Goal: Information Seeking & Learning: Learn about a topic

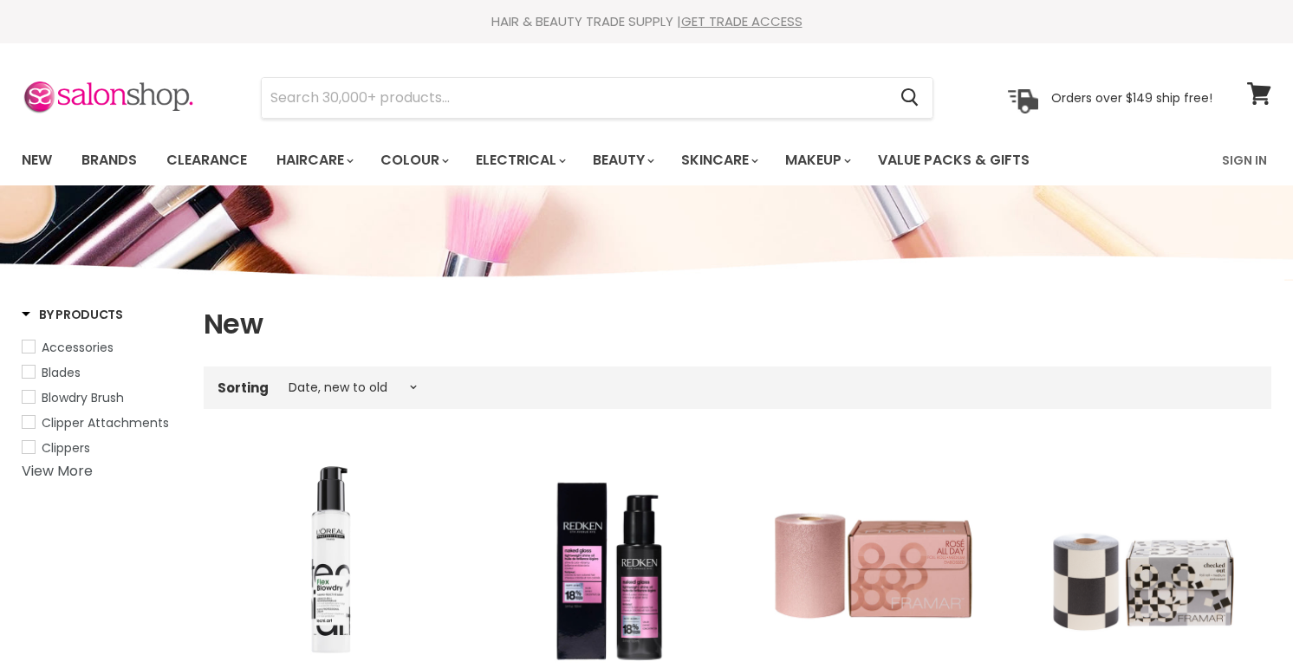
select select "created-descending"
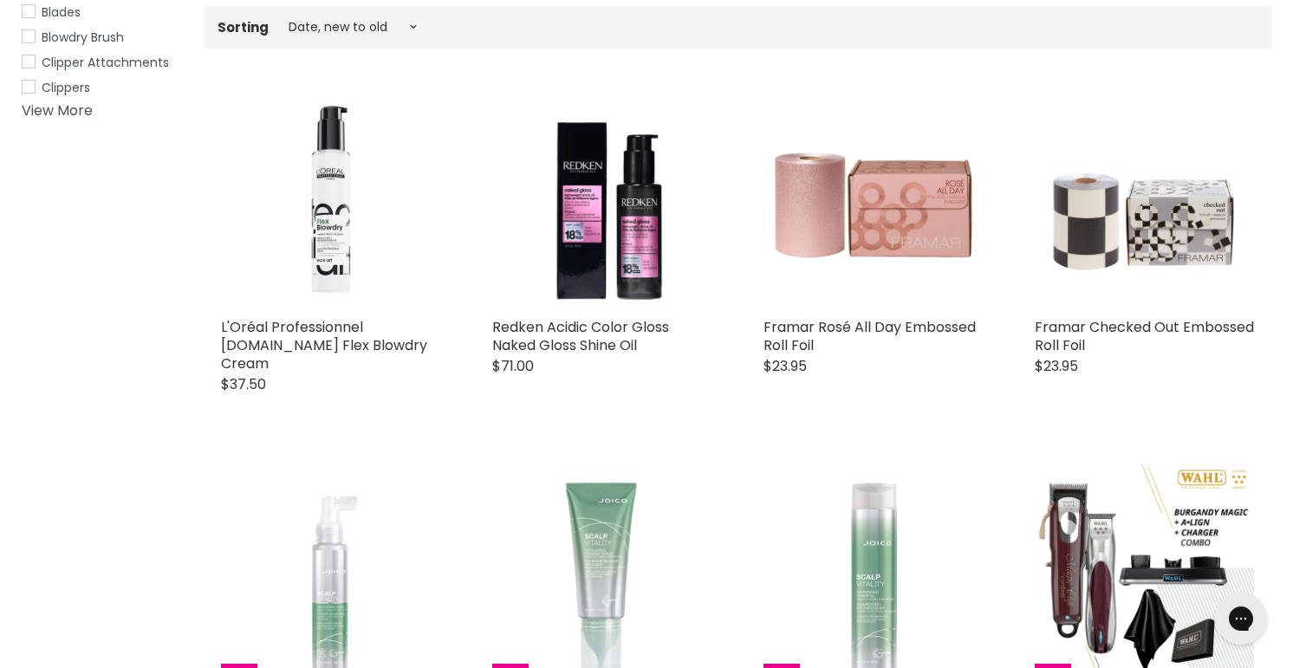
scroll to position [362, 0]
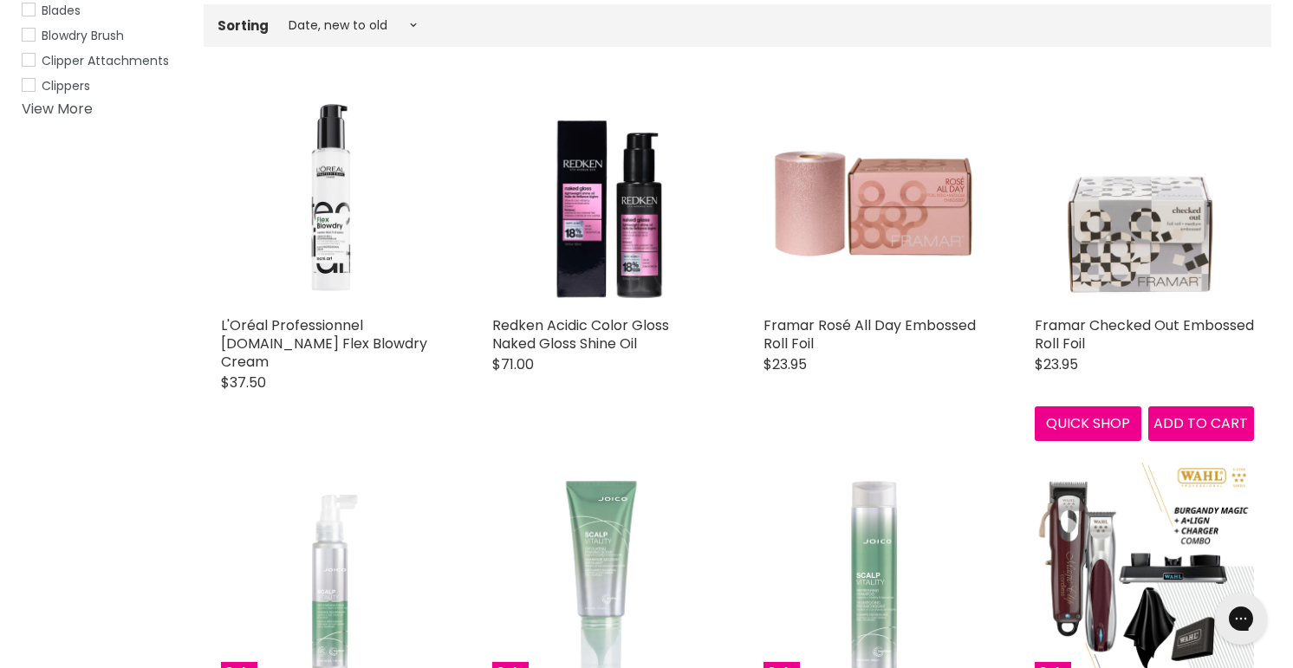
click at [1117, 280] on img "Main content" at bounding box center [1144, 197] width 219 height 219
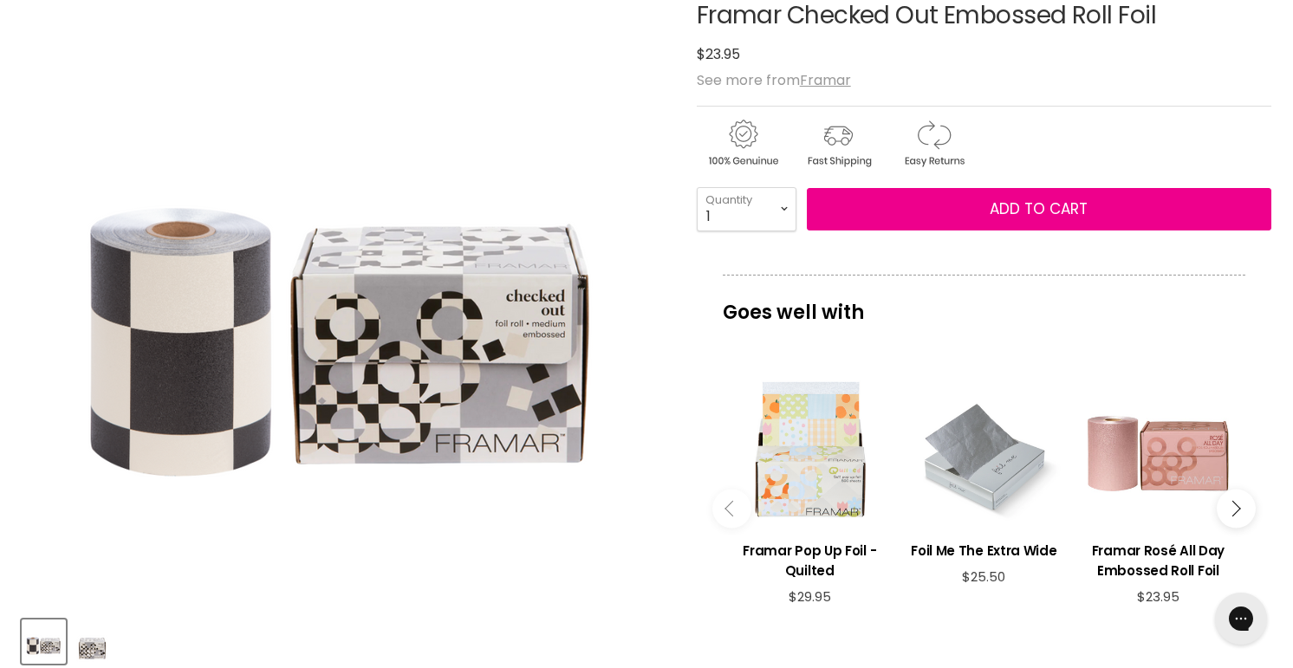
drag, startPoint x: 697, startPoint y: 14, endPoint x: 1163, endPoint y: 28, distance: 466.5
click at [1163, 28] on h1 "Framar Checked Out Embossed Roll Foil" at bounding box center [984, 16] width 575 height 27
copy h1 "Framar Checked Out Embossed Roll Foil"
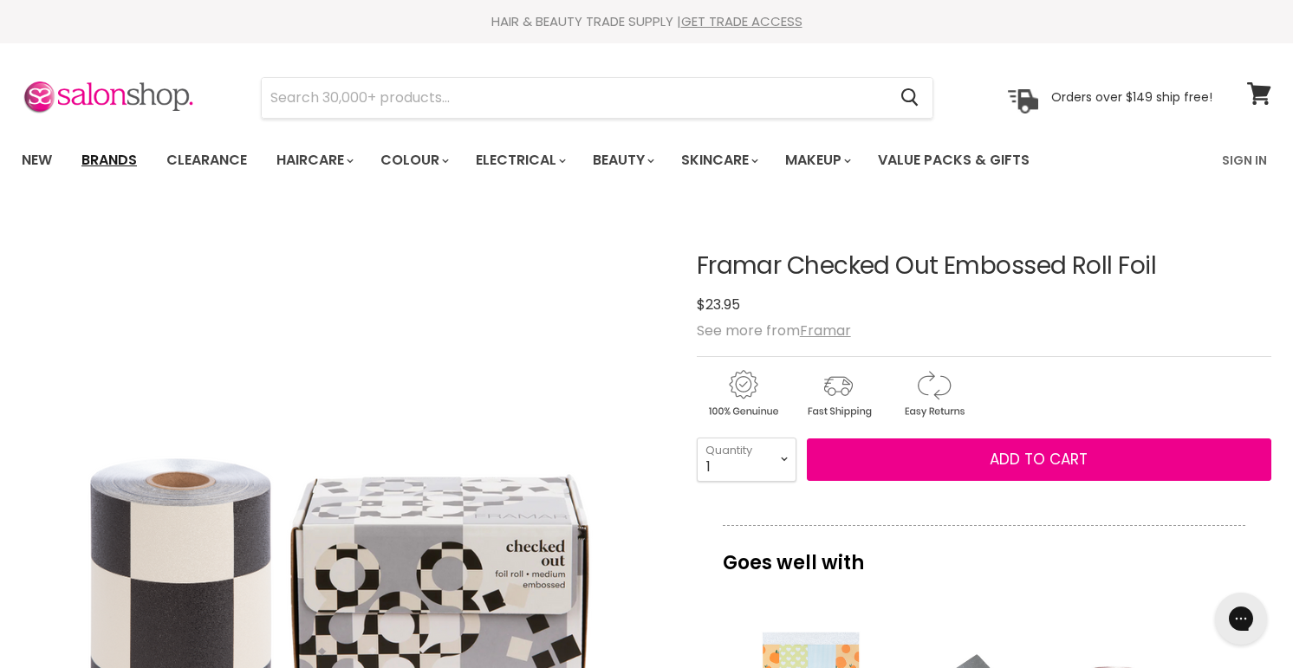
click at [115, 160] on link "Brands" at bounding box center [108, 160] width 81 height 36
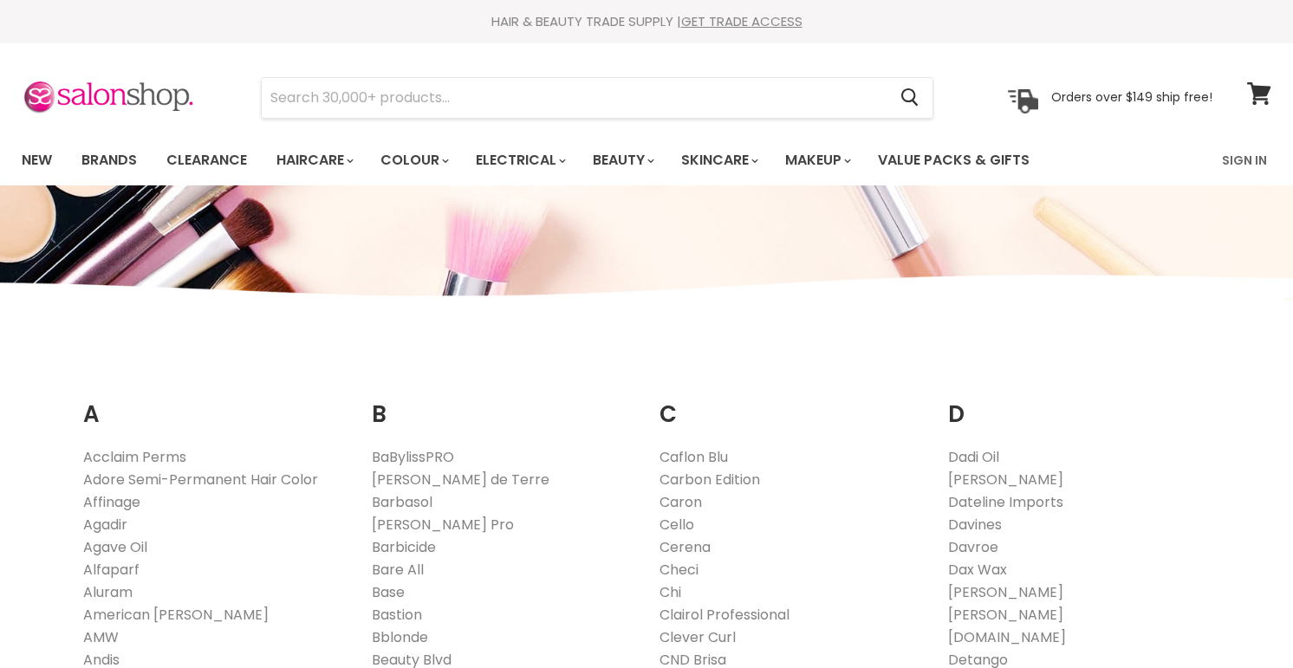
scroll to position [1690, 0]
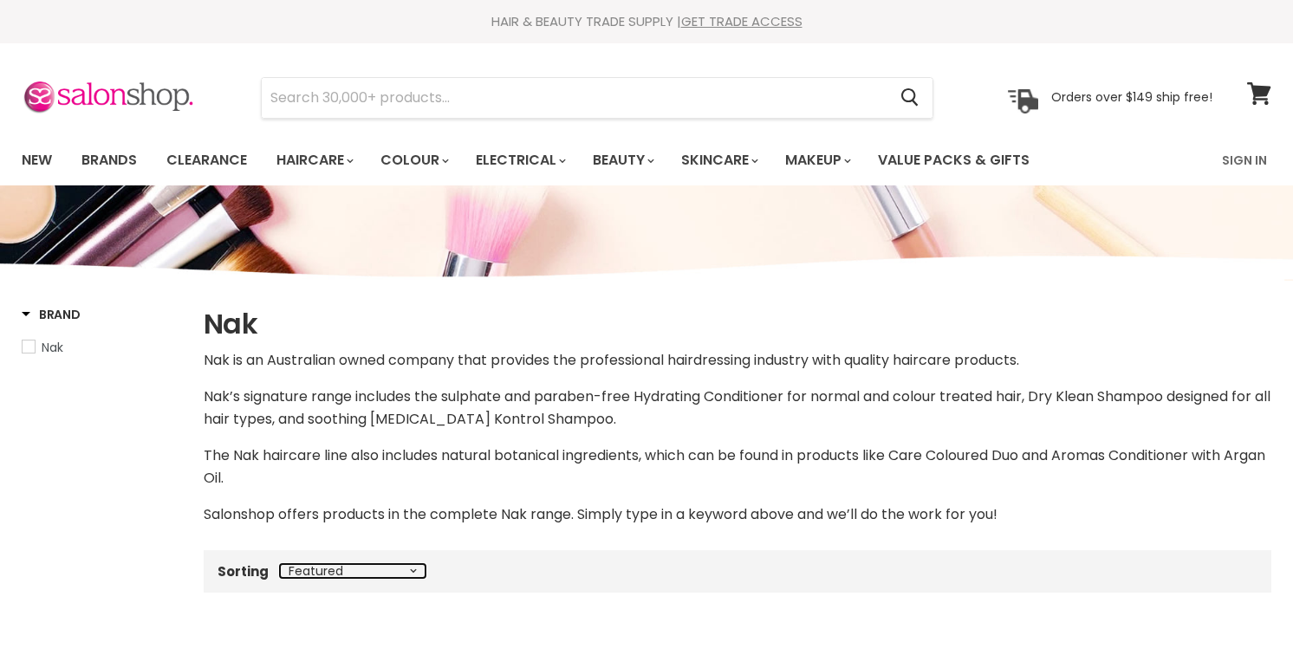
click at [318, 568] on select "Best selling Featured Price, low to high Price, high to low Alphabetically, A-Z…" at bounding box center [353, 571] width 146 height 14
select select "created-descending"
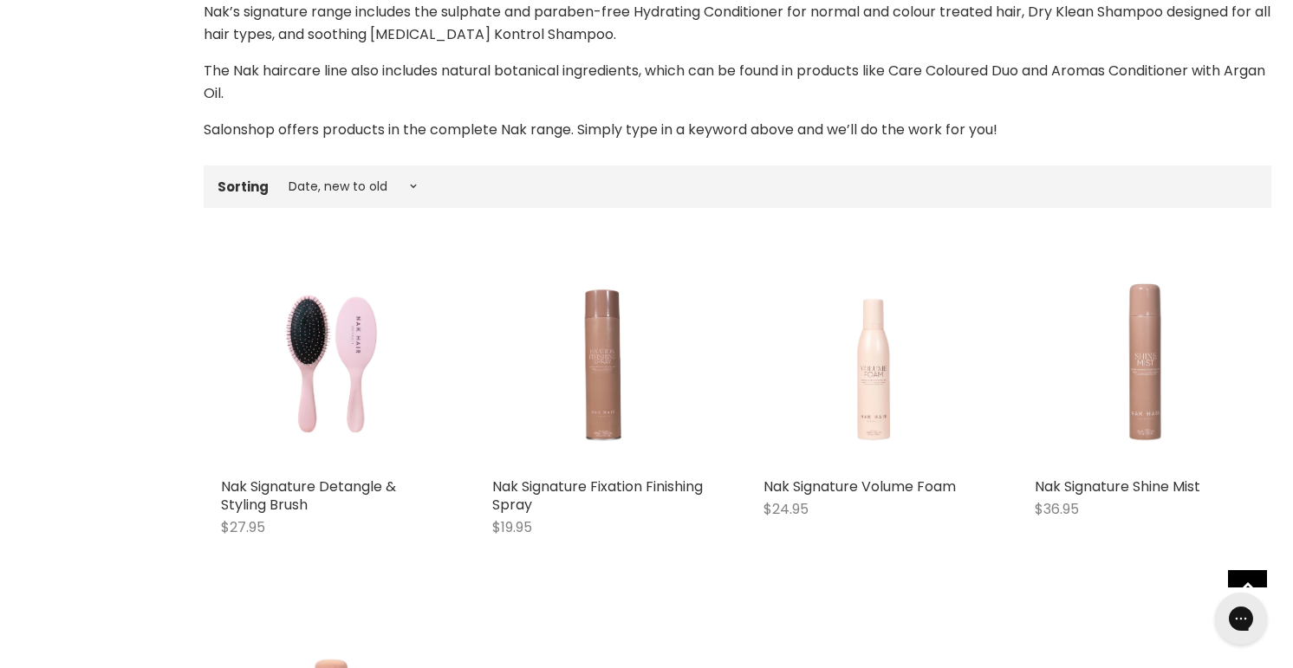
scroll to position [387, 0]
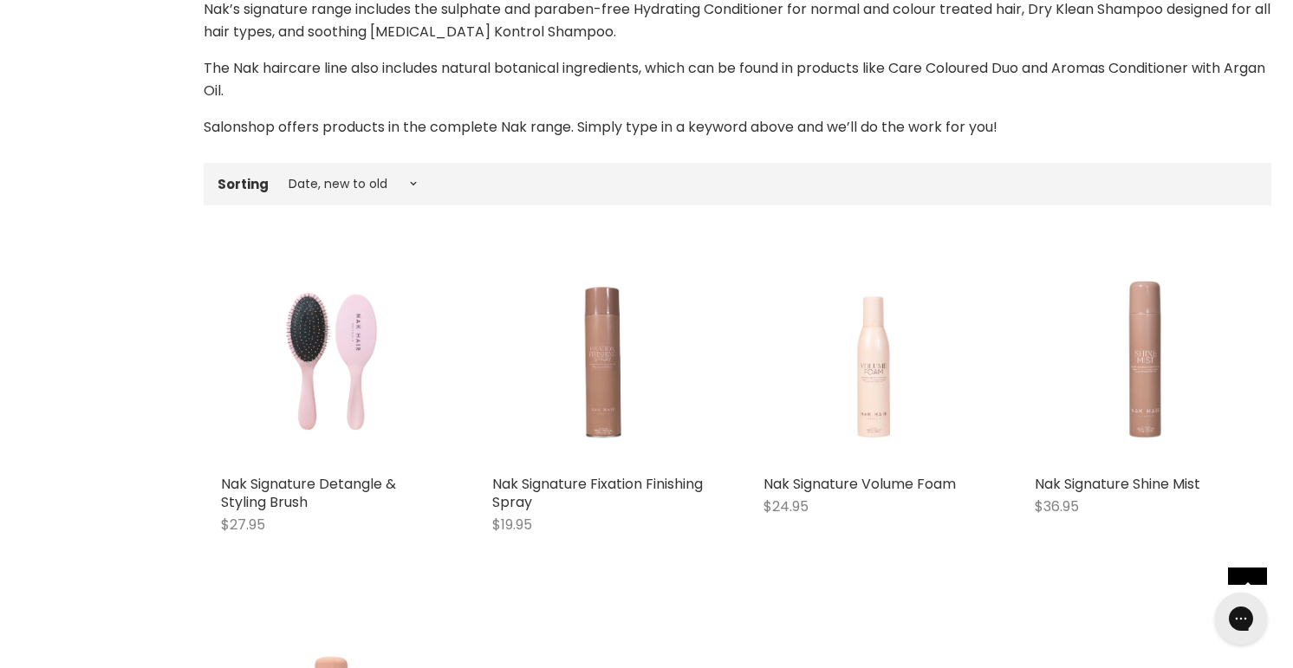
click at [300, 376] on img "Main content" at bounding box center [330, 356] width 175 height 219
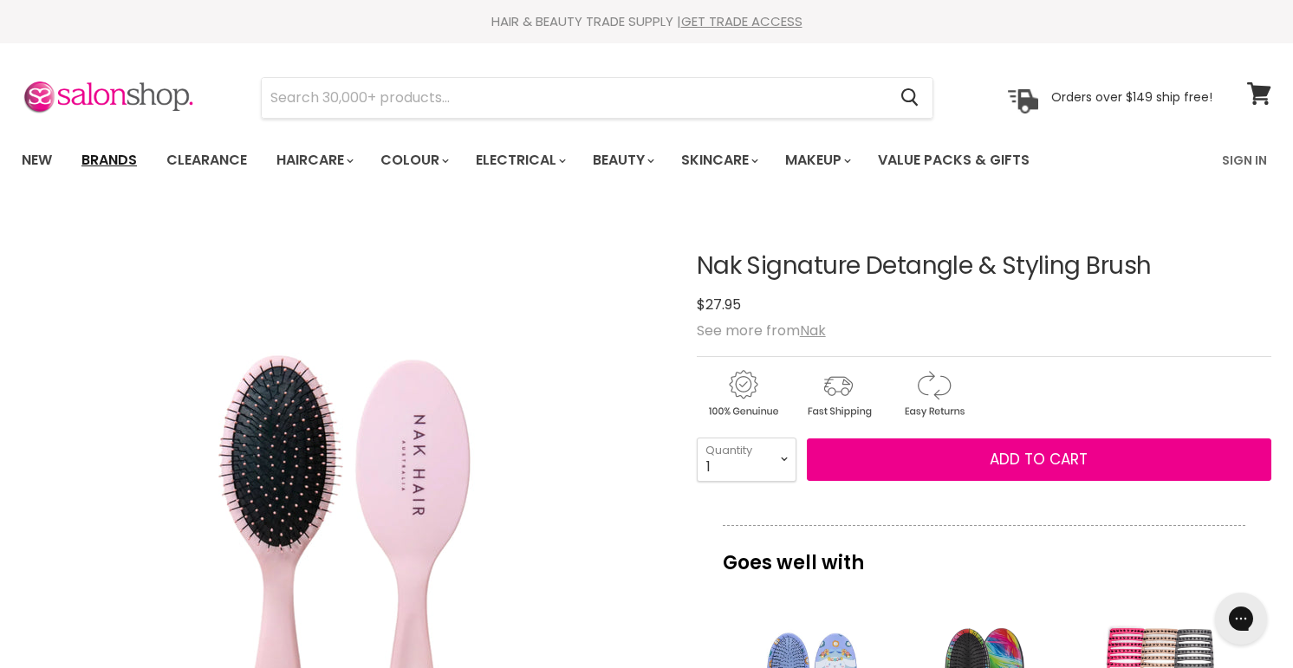
click at [109, 160] on link "Brands" at bounding box center [108, 160] width 81 height 36
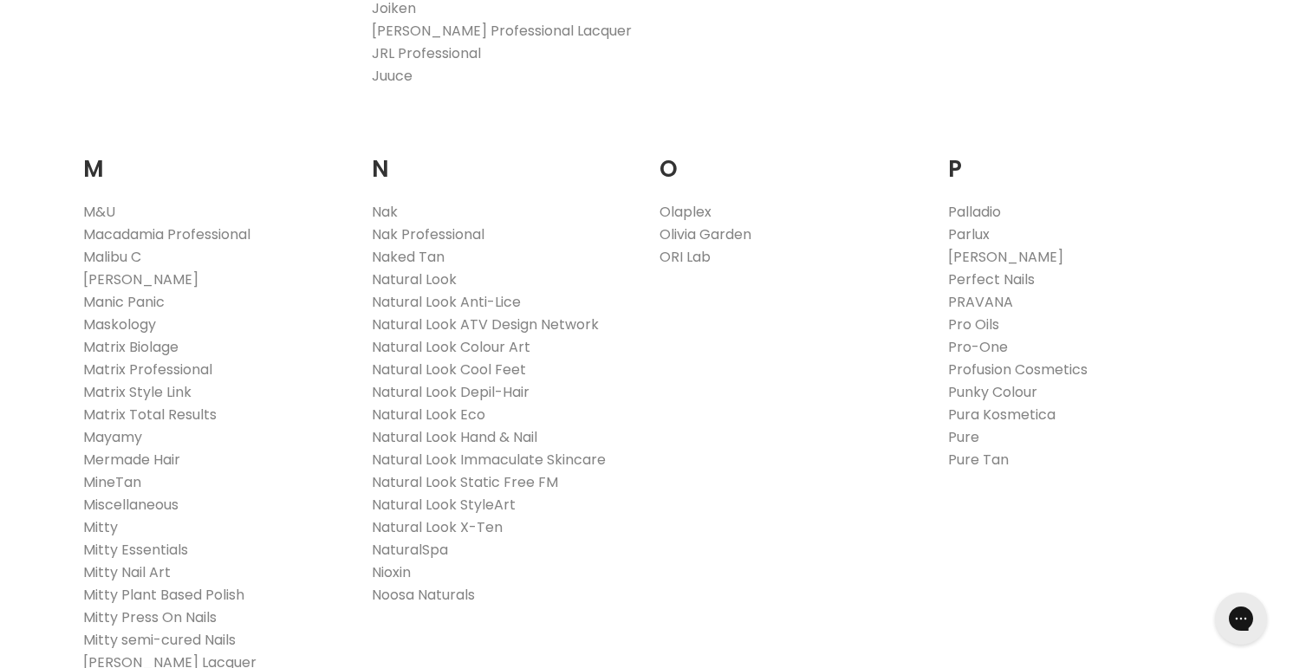
scroll to position [1839, 0]
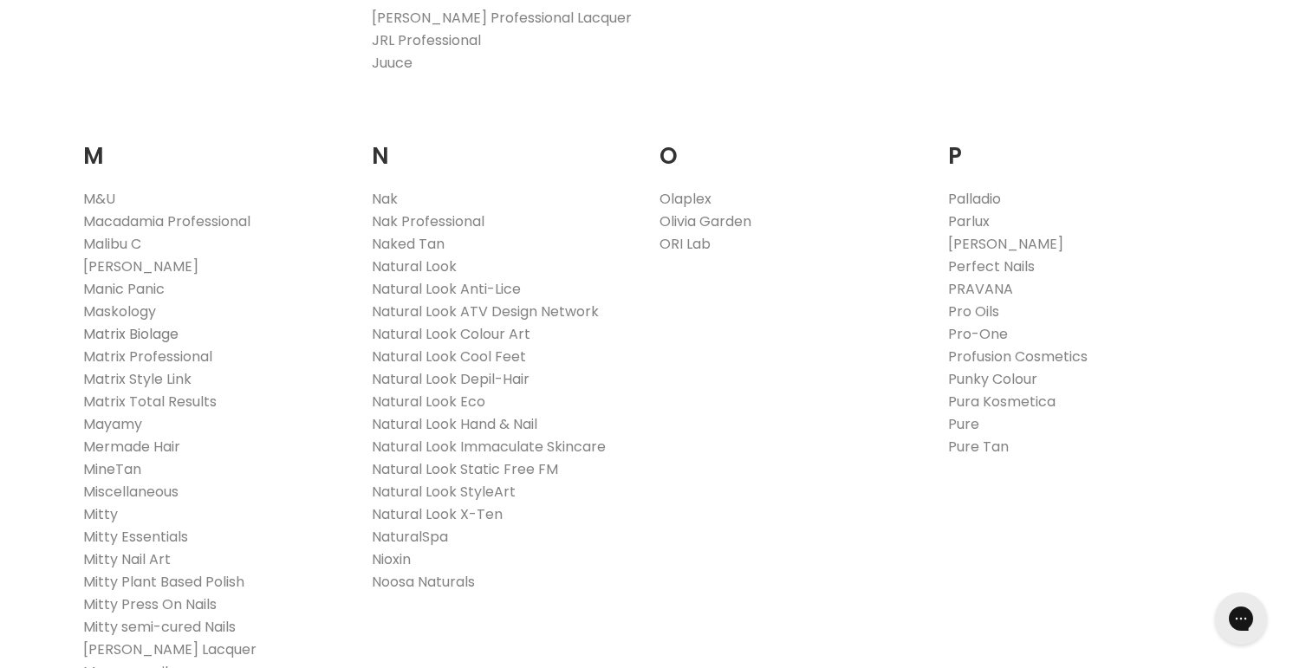
click at [137, 332] on link "Matrix Biolage" at bounding box center [130, 334] width 95 height 20
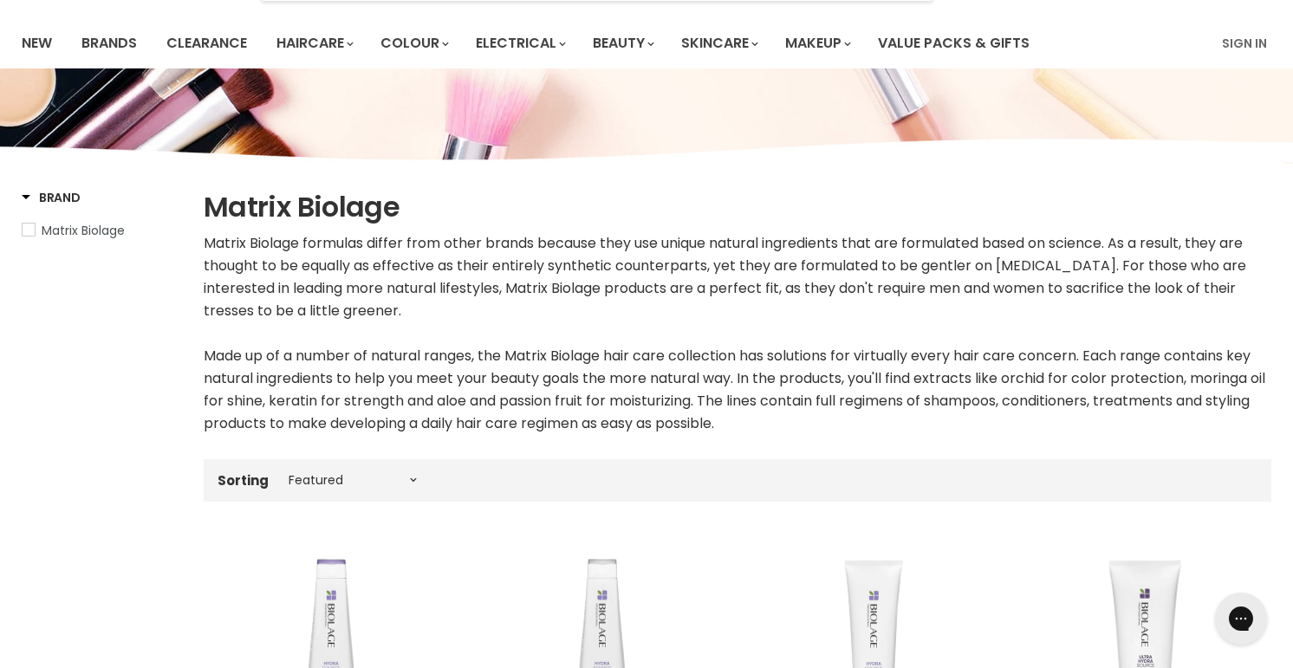
click at [309, 492] on div "Sorting Best selling Featured Price, low to high Price, high to low Alphabetica…" at bounding box center [738, 480] width 1068 height 29
click at [313, 480] on select "Best selling Featured Price, low to high Price, high to low Alphabetically, A-Z…" at bounding box center [353, 480] width 146 height 14
select select "created-descending"
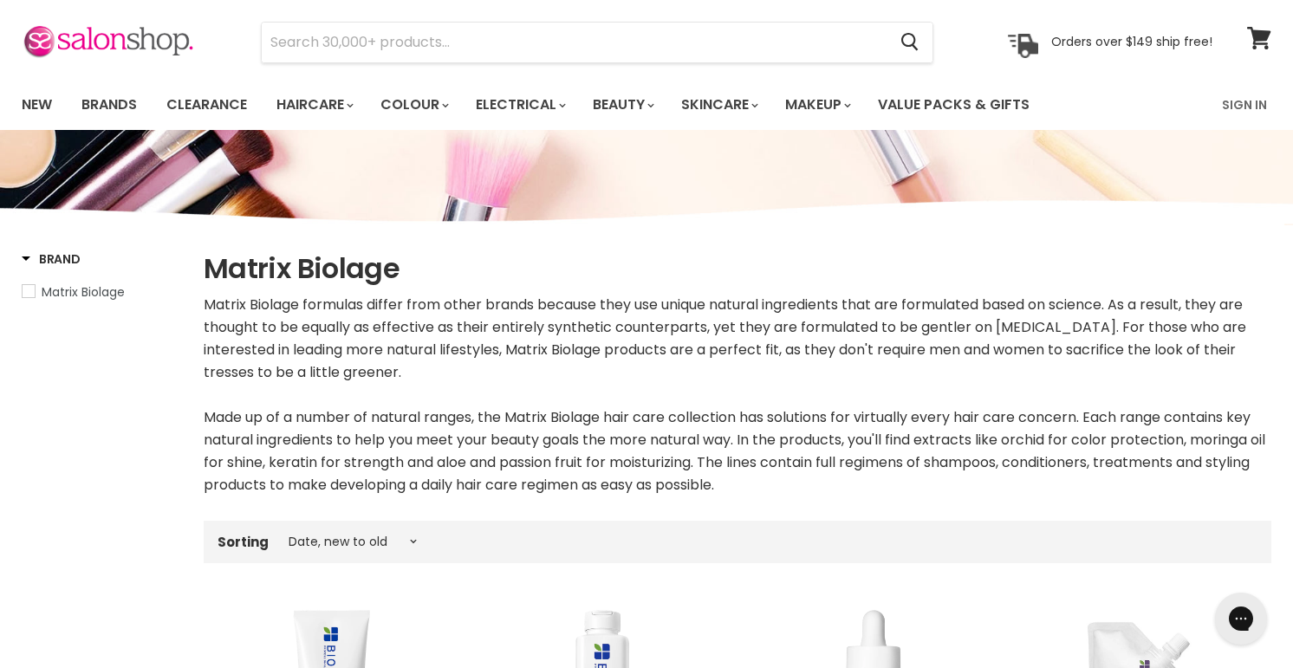
scroll to position [10, 0]
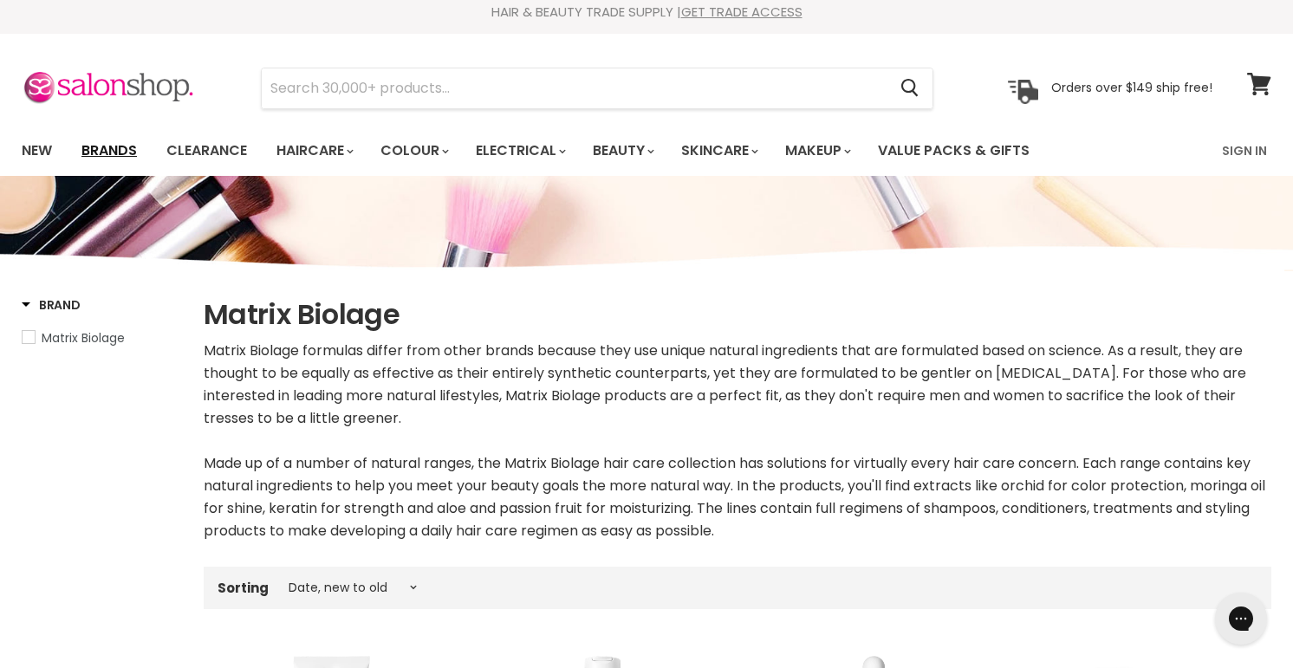
click at [114, 149] on link "Brands" at bounding box center [108, 151] width 81 height 36
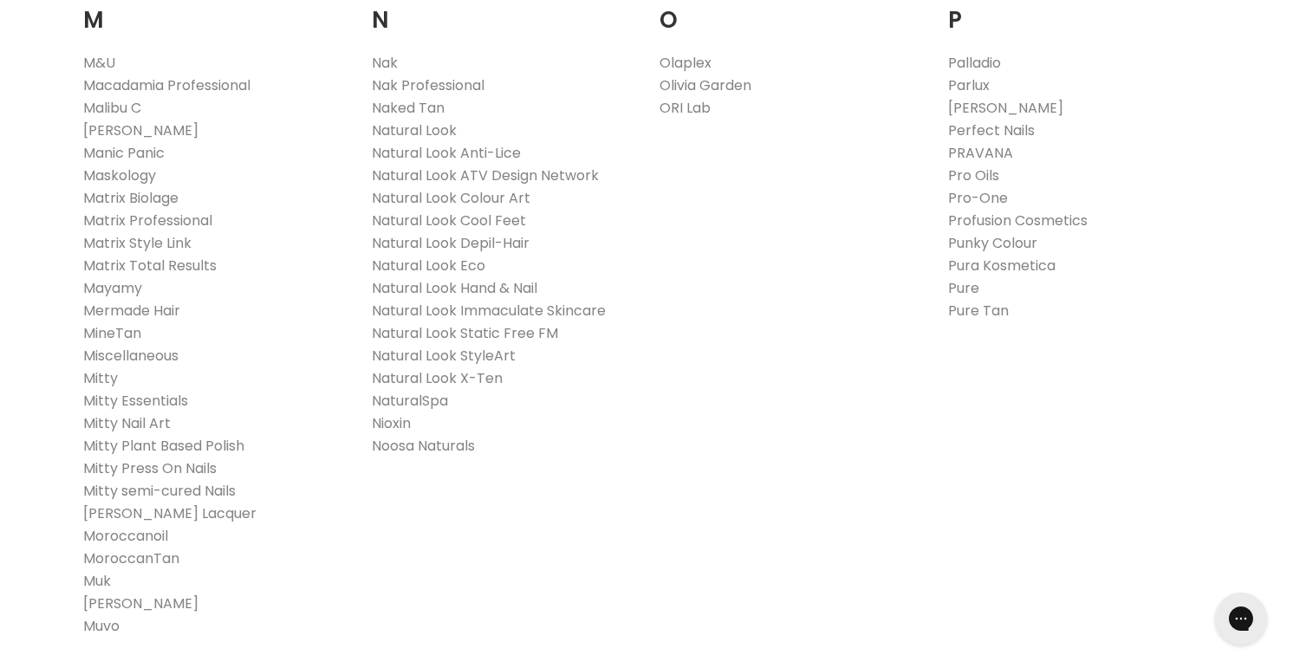
scroll to position [1946, 0]
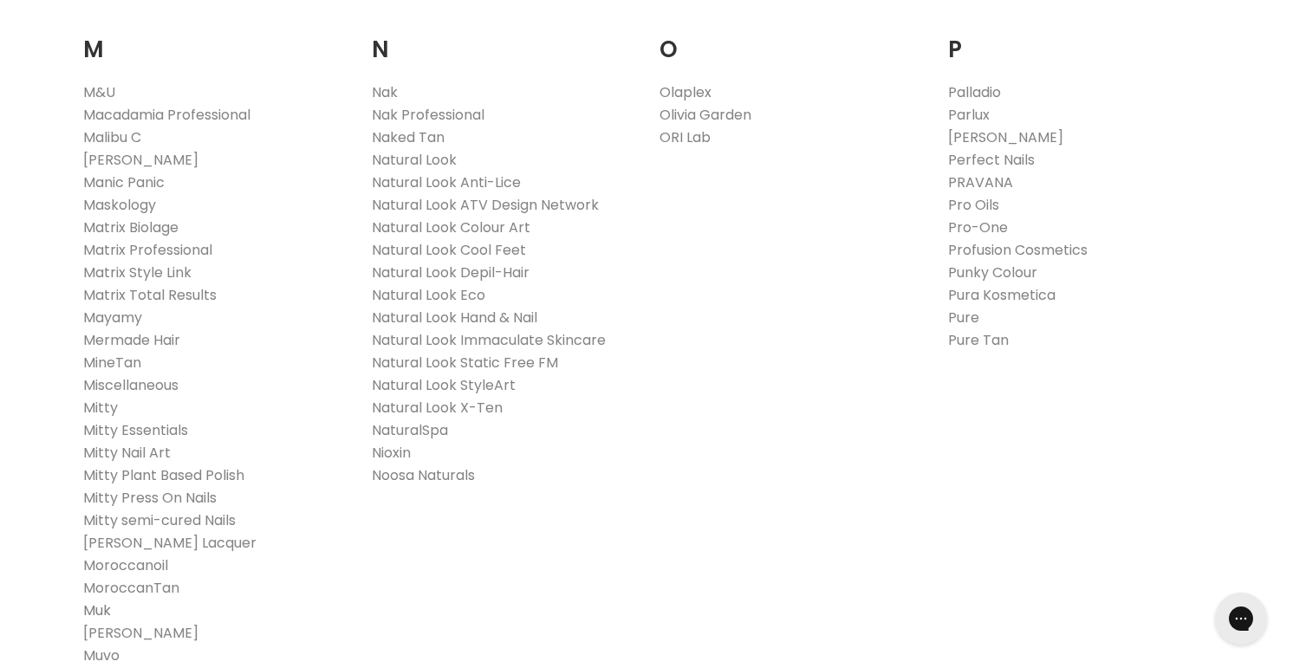
click at [90, 608] on link "Muk" at bounding box center [97, 611] width 28 height 20
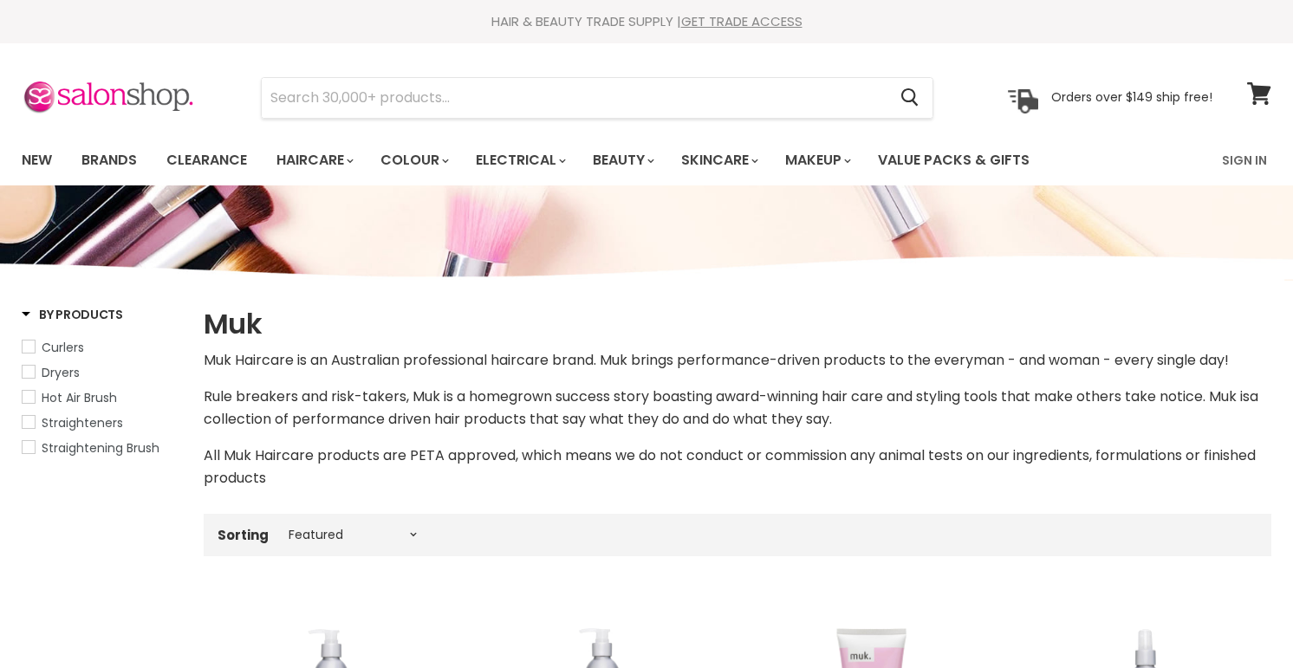
scroll to position [31, 0]
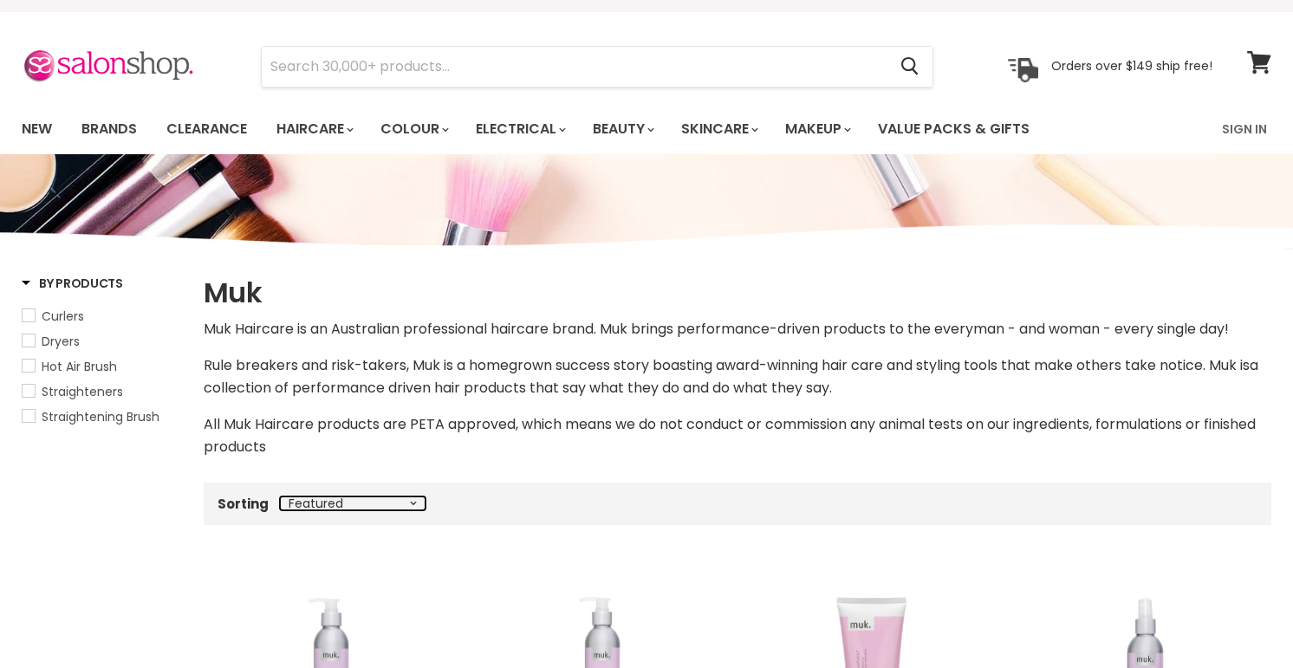
click at [320, 503] on select "Best selling Featured Price, low to high Price, high to low Alphabetically, A-Z…" at bounding box center [353, 504] width 146 height 14
select select "created-descending"
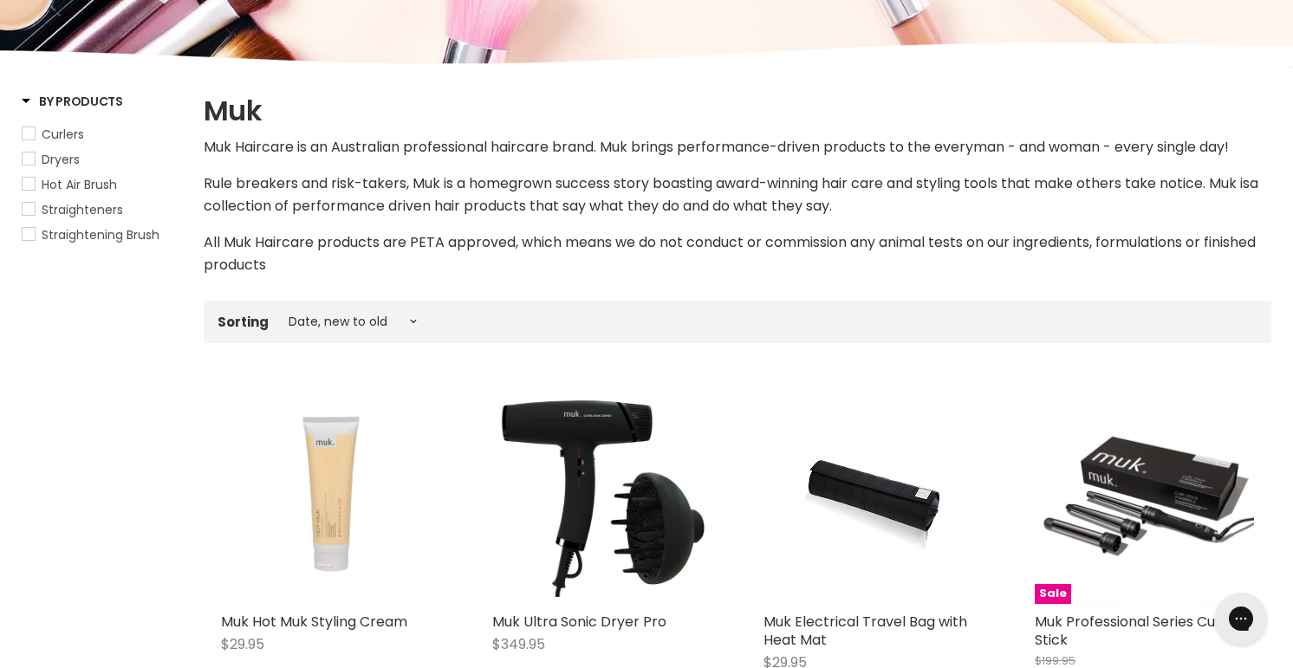
scroll to position [214, 0]
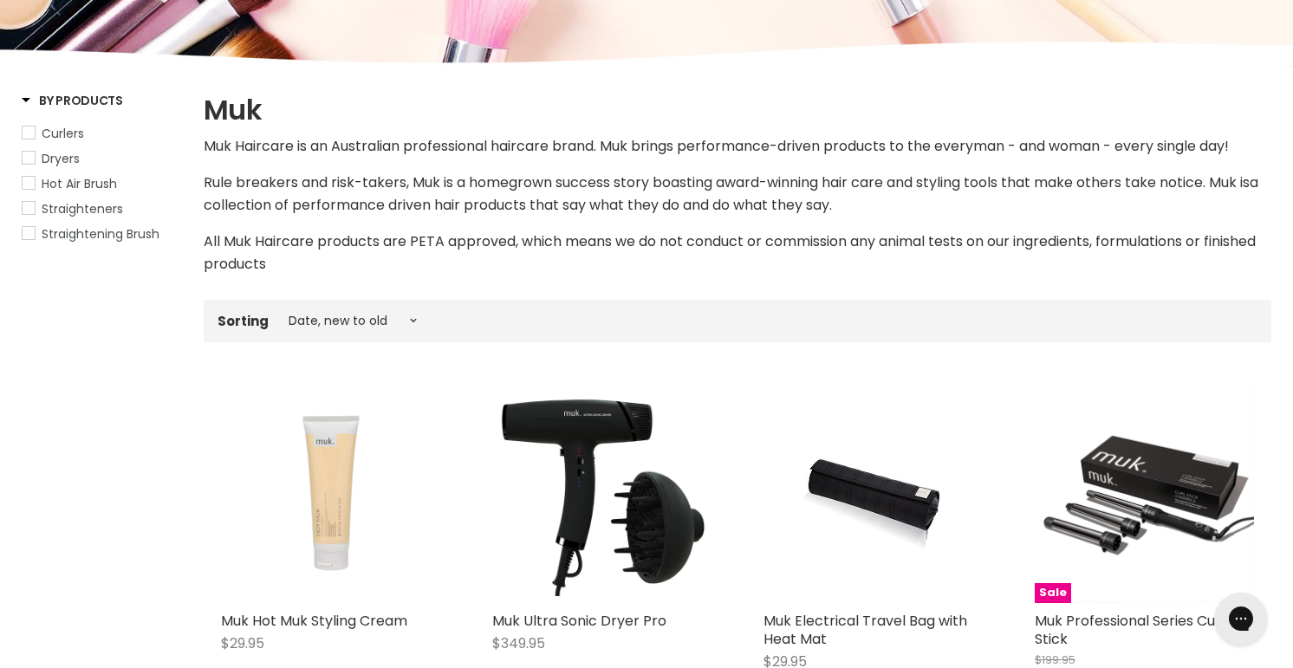
click at [335, 504] on div "Main content" at bounding box center [330, 493] width 219 height 219
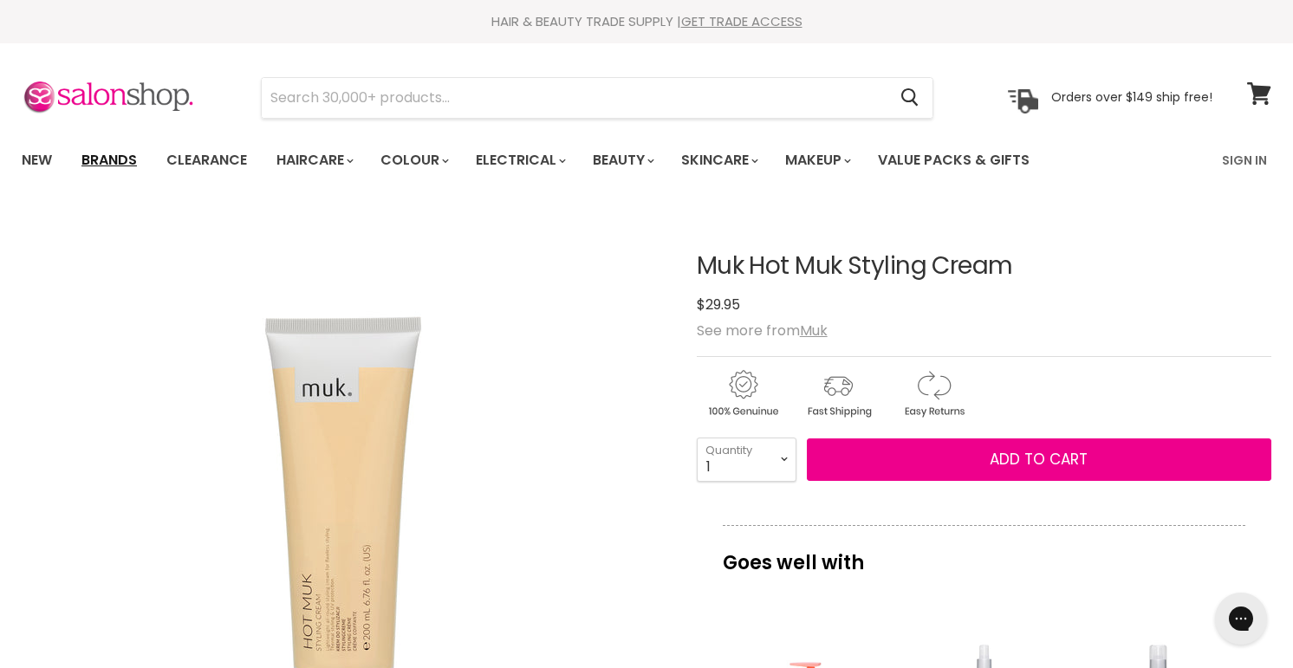
click at [101, 153] on link "Brands" at bounding box center [108, 160] width 81 height 36
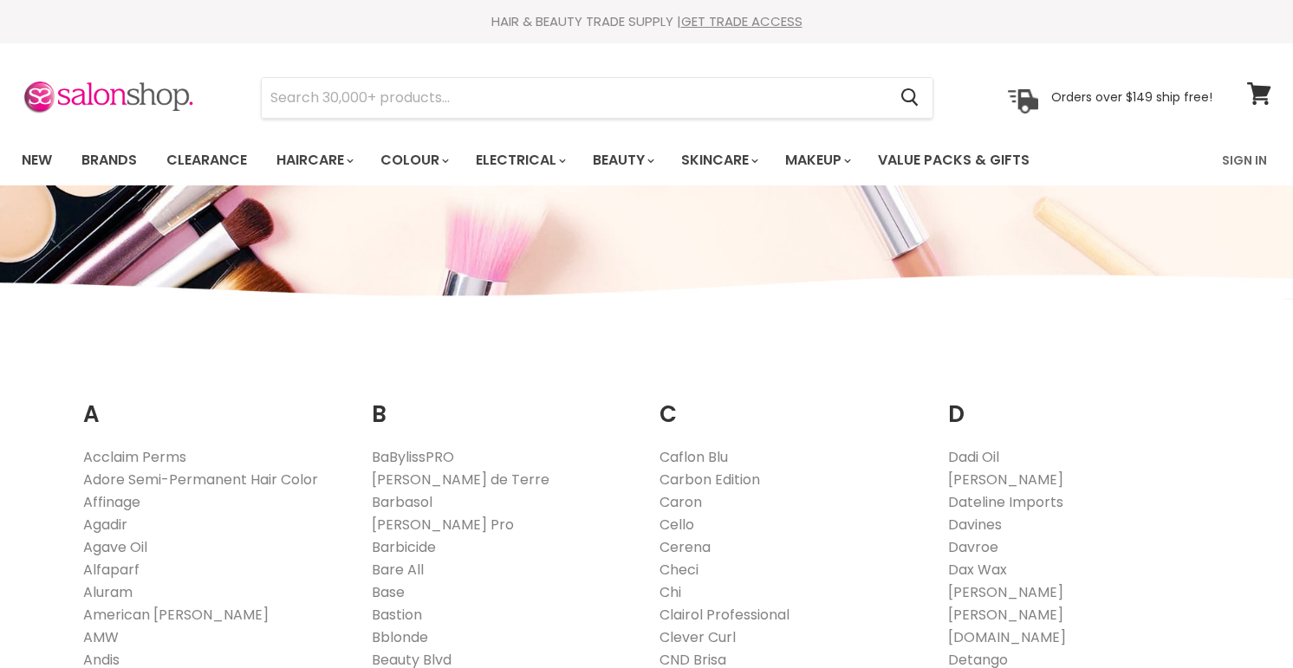
scroll to position [922, 0]
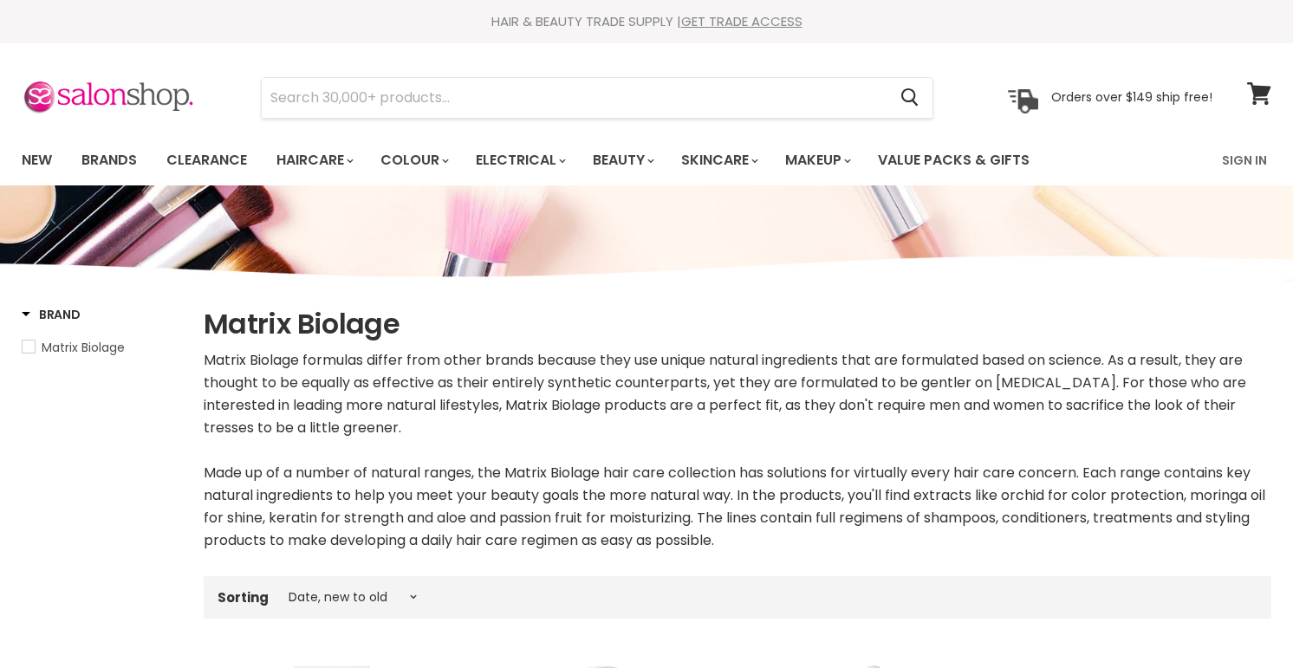
select select "created-descending"
